Goal: Information Seeking & Learning: Check status

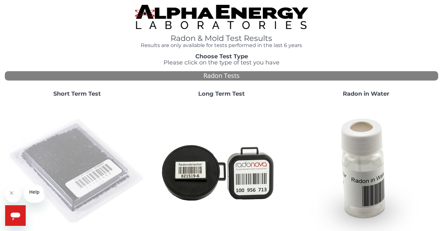
click at [80, 161] on img at bounding box center [77, 171] width 138 height 138
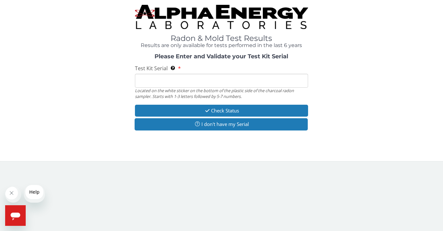
click at [210, 87] on input "Test Kit Serial Located on the white sticker on the bottom of the plastic side …" at bounding box center [222, 81] width 174 height 14
paste input "RA181631"
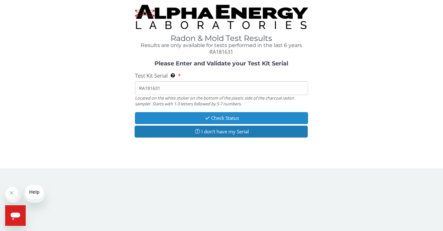
type input "RA181631"
click at [214, 124] on button "Check Status" at bounding box center [222, 118] width 174 height 12
